Goal: Task Accomplishment & Management: Manage account settings

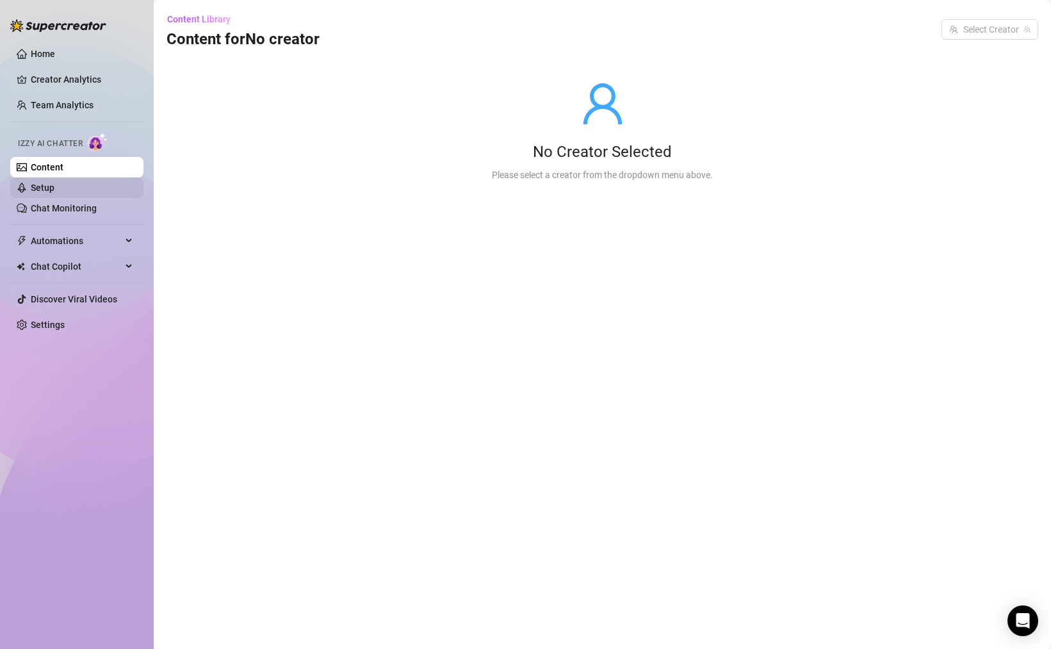
click at [54, 193] on link "Setup" at bounding box center [43, 187] width 24 height 10
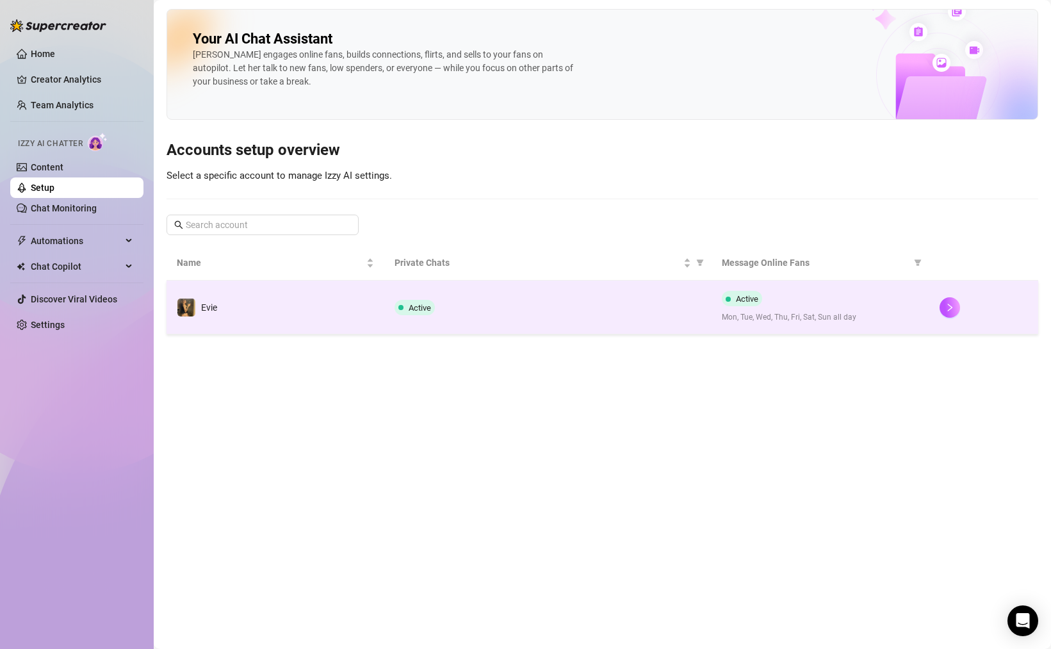
click at [537, 306] on div "Active" at bounding box center [547, 307] width 306 height 15
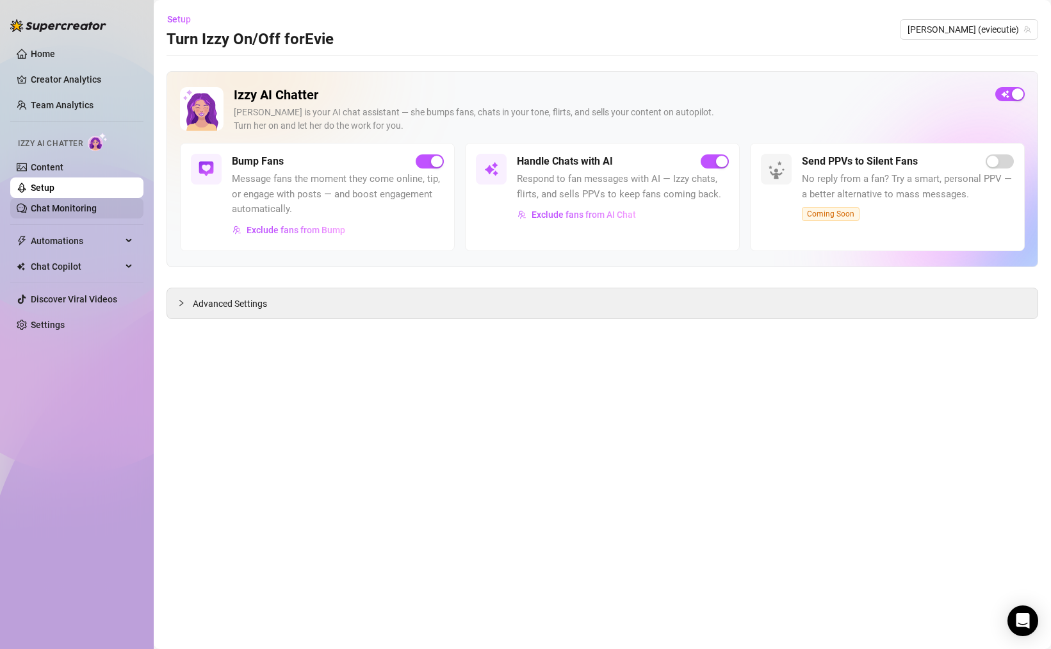
click at [97, 213] on link "Chat Monitoring" at bounding box center [64, 208] width 66 height 10
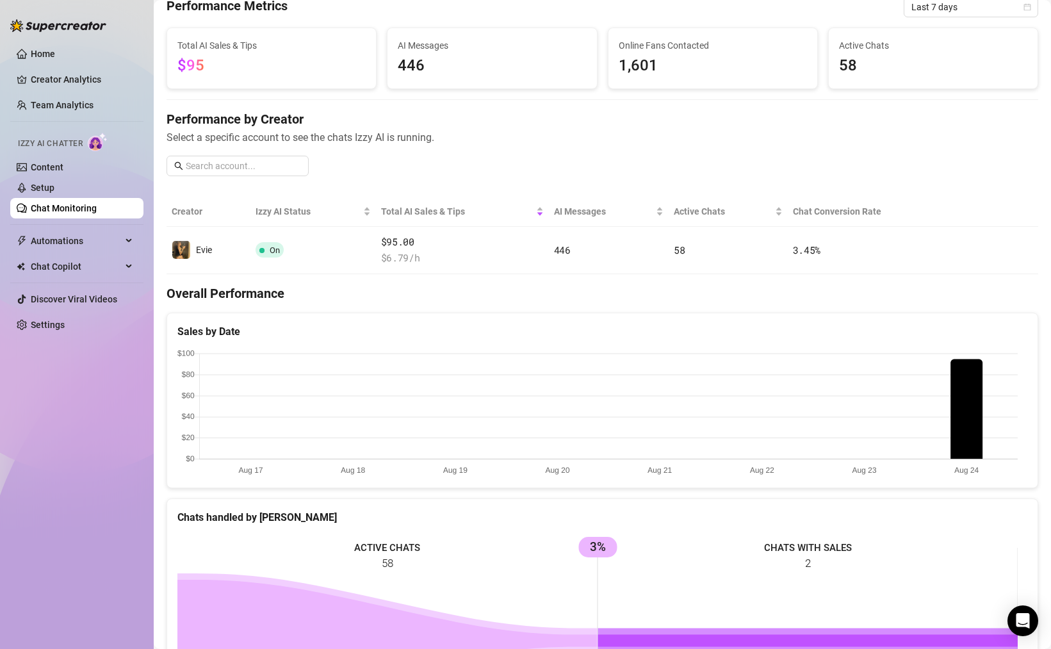
scroll to position [33, 0]
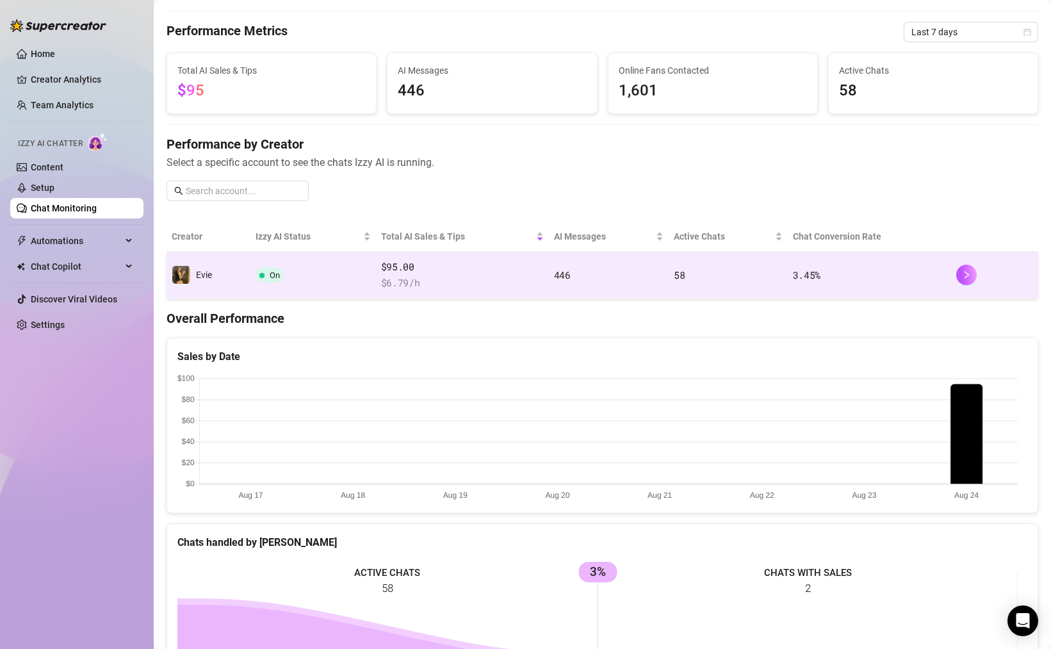
click at [487, 286] on span "$ 6.79 /h" at bounding box center [462, 282] width 163 height 15
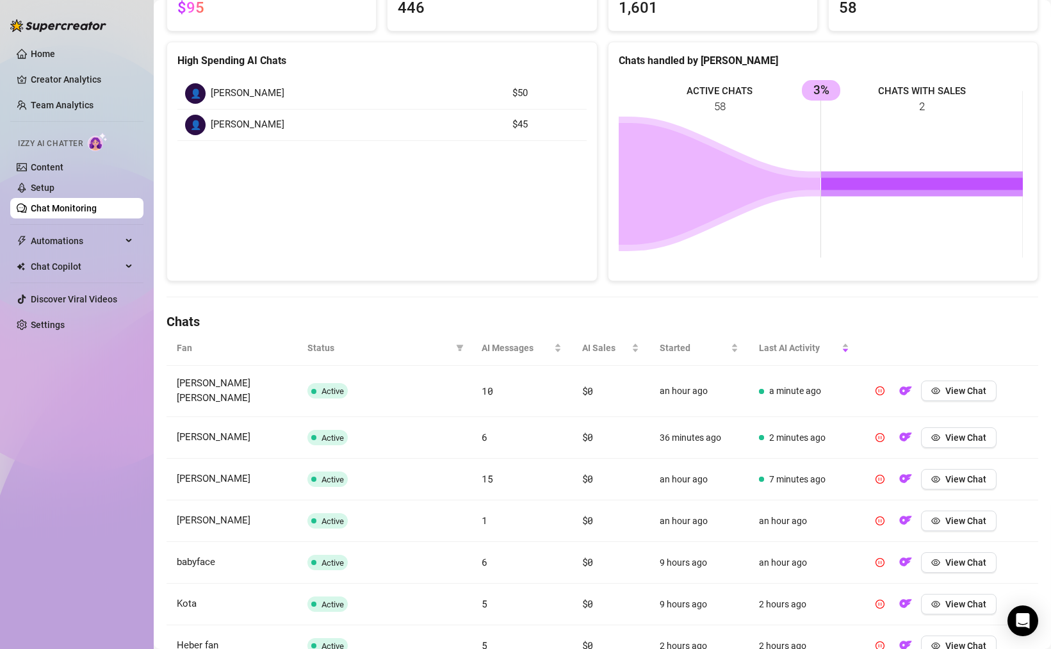
scroll to position [359, 0]
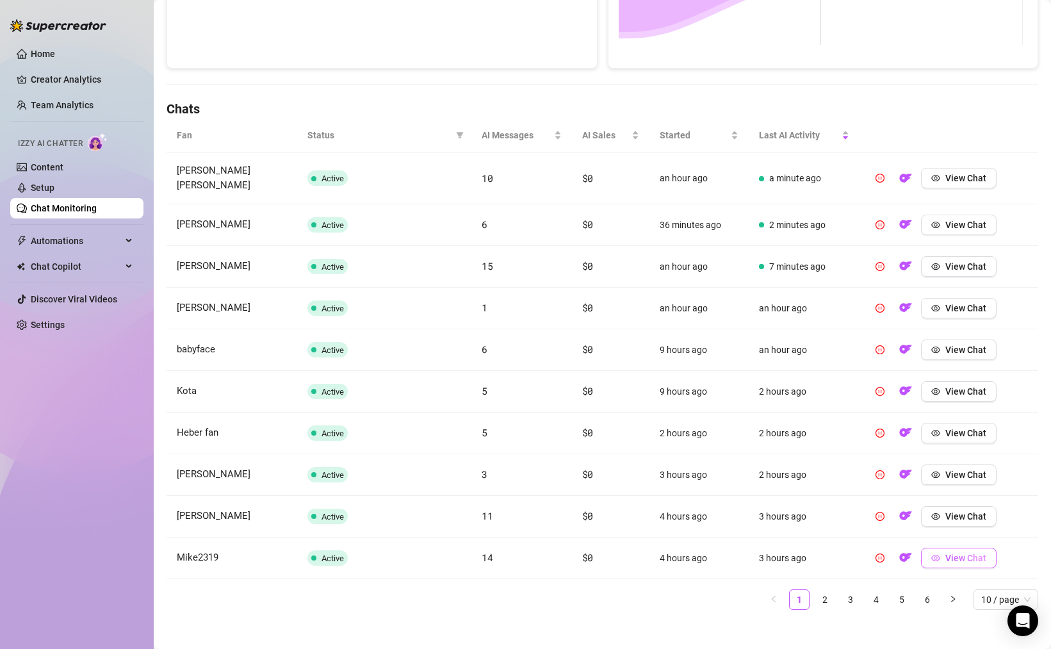
click at [934, 555] on button "View Chat" at bounding box center [959, 557] width 76 height 20
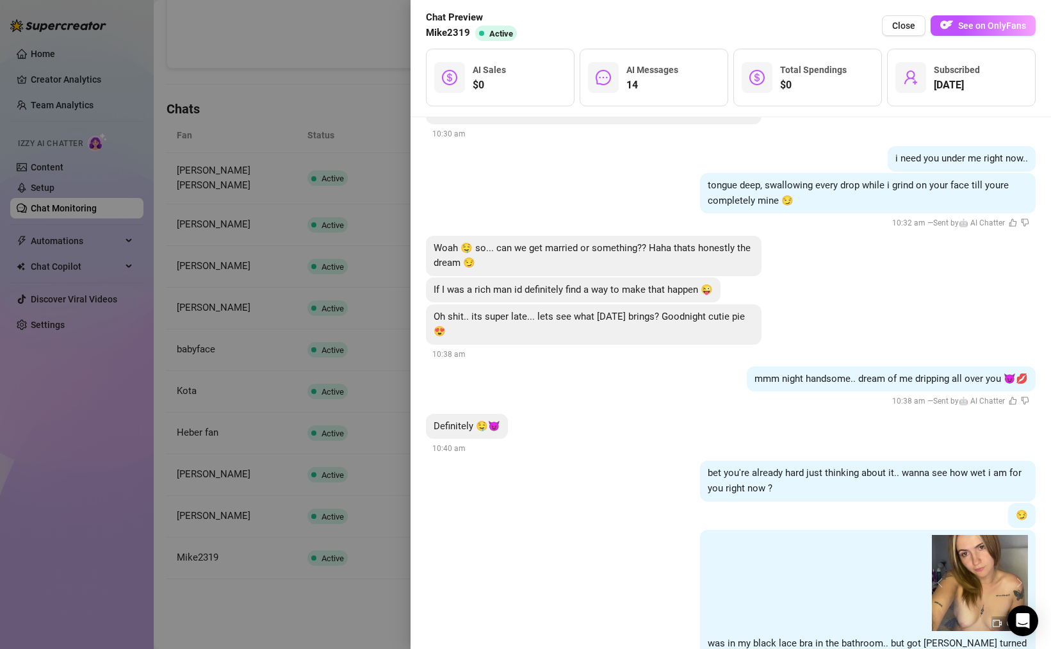
scroll to position [3471, 0]
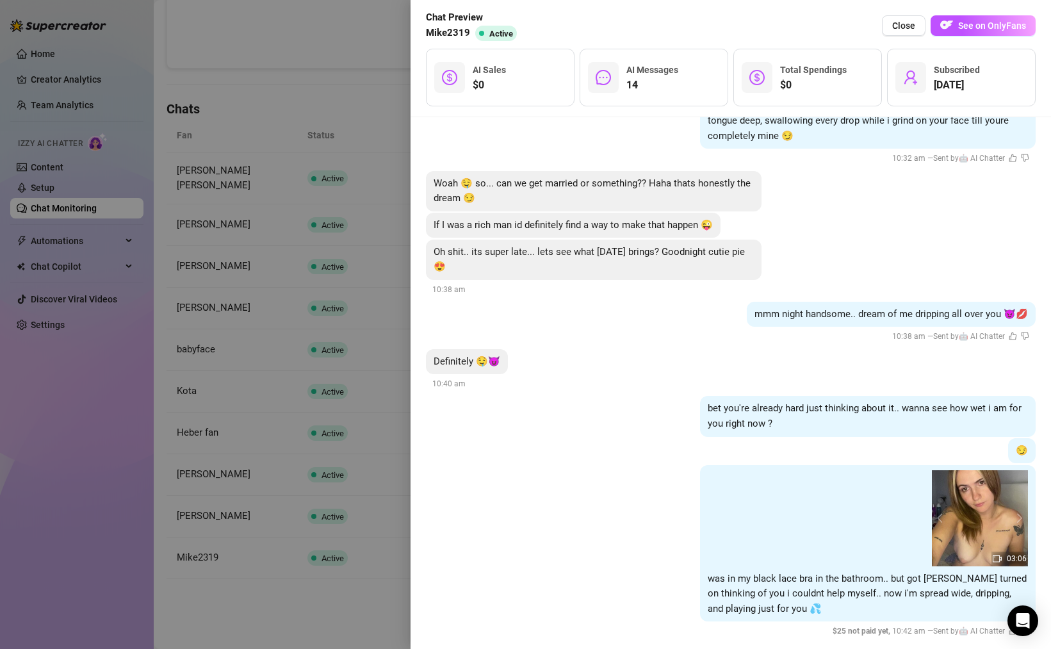
click at [357, 503] on div at bounding box center [525, 324] width 1051 height 649
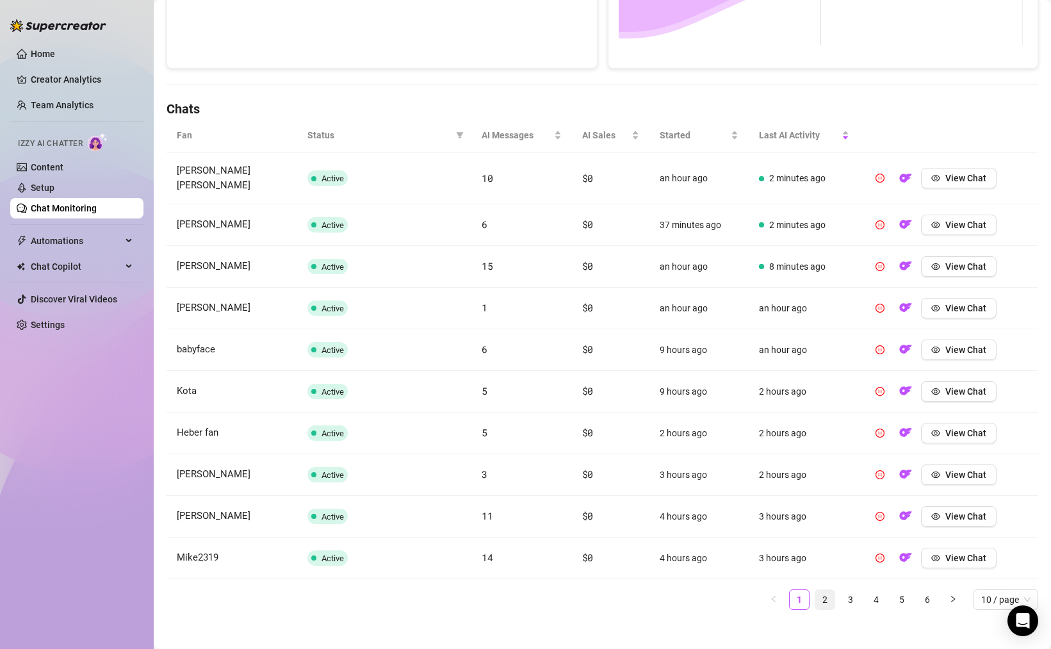
click at [815, 590] on link "2" at bounding box center [824, 599] width 19 height 19
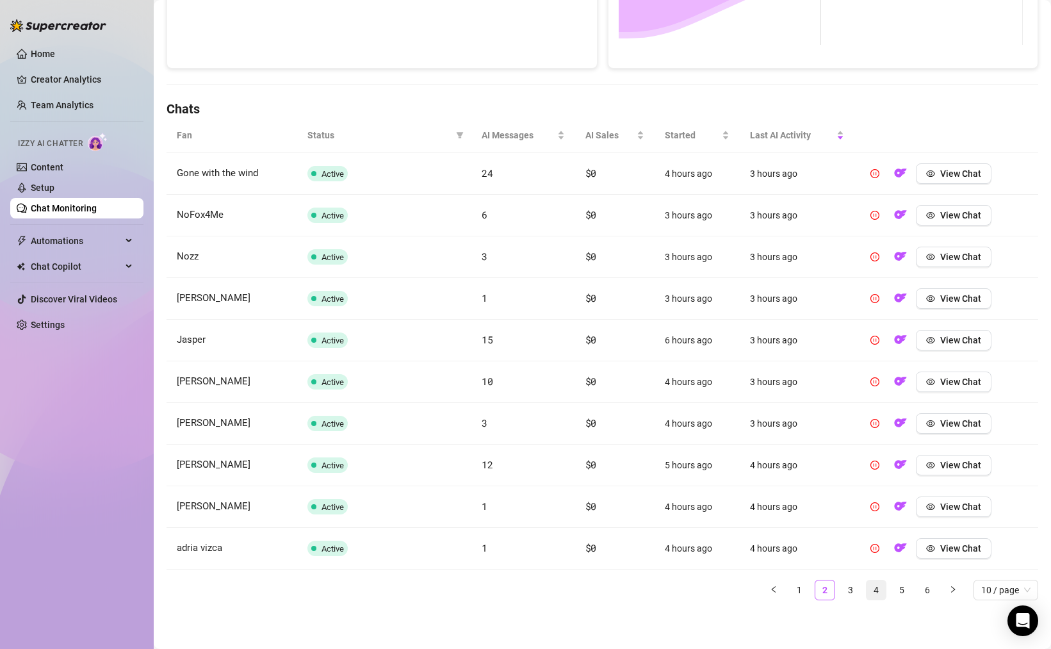
click at [866, 583] on link "4" at bounding box center [875, 589] width 19 height 19
